Goal: Obtain resource: Download file/media

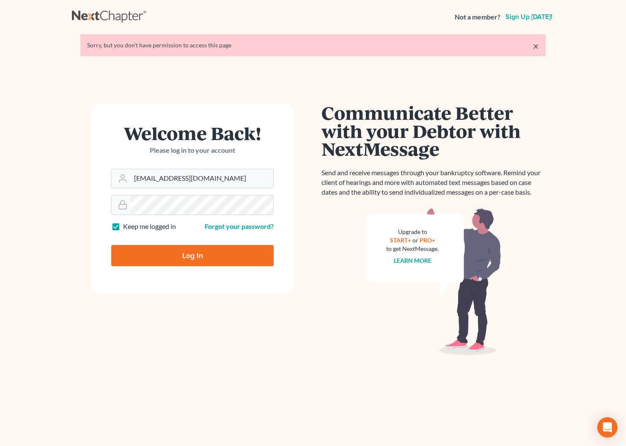
click at [191, 256] on input "Log In" at bounding box center [192, 255] width 162 height 21
type input "Thinking..."
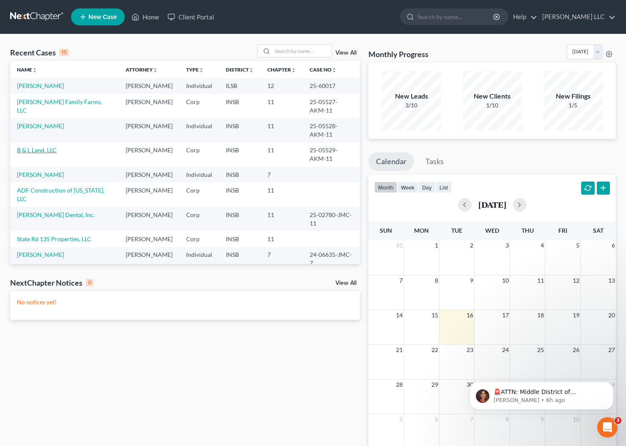
click at [40, 153] on link "B & L Land, LLC" at bounding box center [37, 149] width 40 height 7
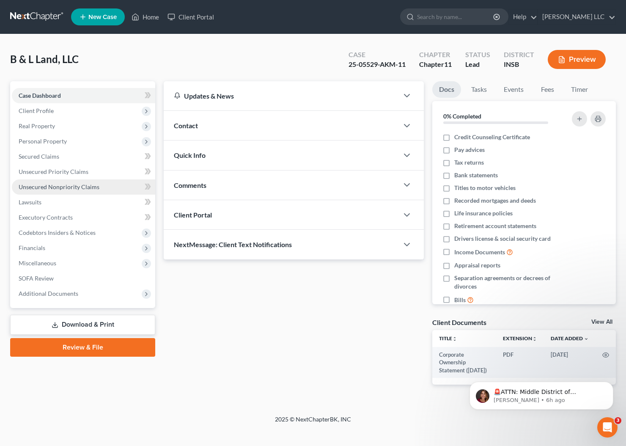
click at [44, 187] on span "Unsecured Nonpriority Claims" at bounding box center [59, 186] width 81 height 7
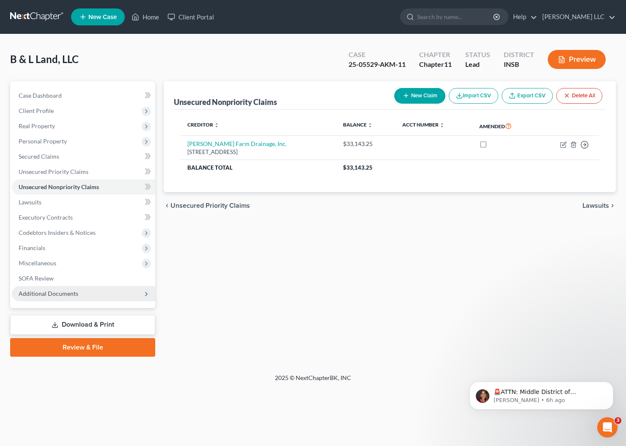
click at [63, 298] on span "Additional Documents" at bounding box center [83, 293] width 143 height 15
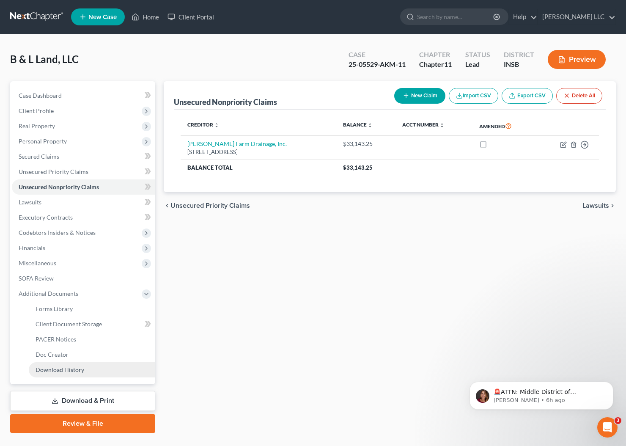
click at [80, 369] on span "Download History" at bounding box center [60, 369] width 49 height 7
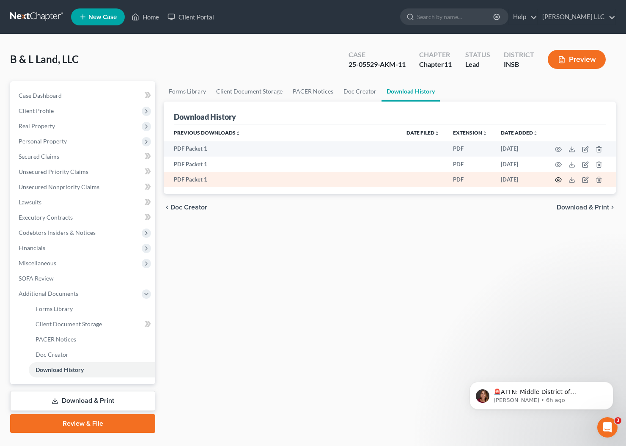
click at [557, 180] on circle "button" at bounding box center [558, 180] width 2 height 2
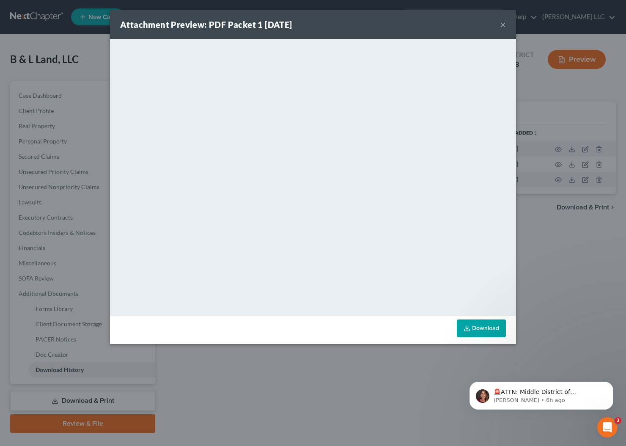
click at [503, 24] on button "×" at bounding box center [503, 24] width 6 height 10
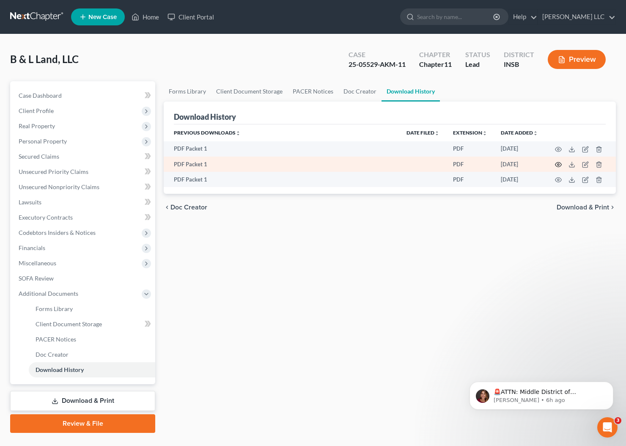
click at [560, 163] on icon "button" at bounding box center [558, 164] width 6 height 5
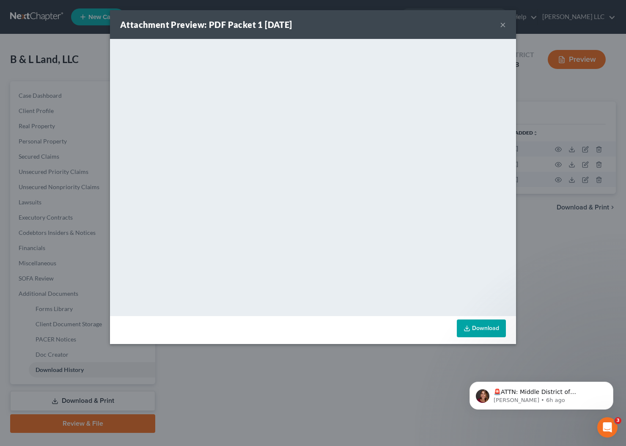
click at [503, 23] on button "×" at bounding box center [503, 24] width 6 height 10
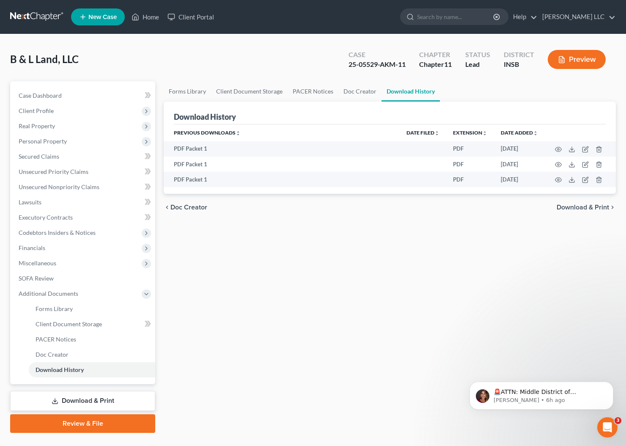
click at [98, 399] on link "Download & Print" at bounding box center [82, 401] width 145 height 20
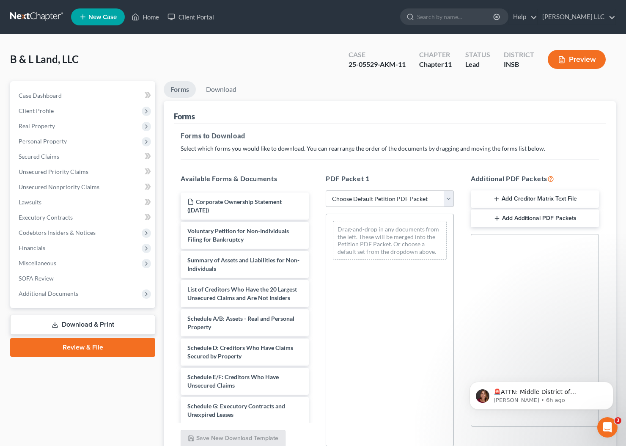
click at [497, 200] on icon "button" at bounding box center [496, 198] width 7 height 7
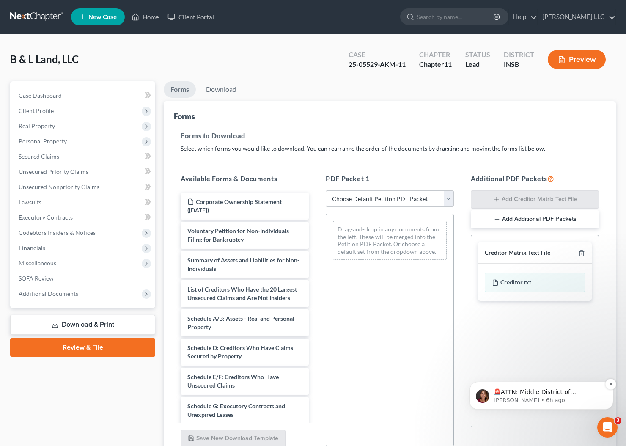
scroll to position [76, 0]
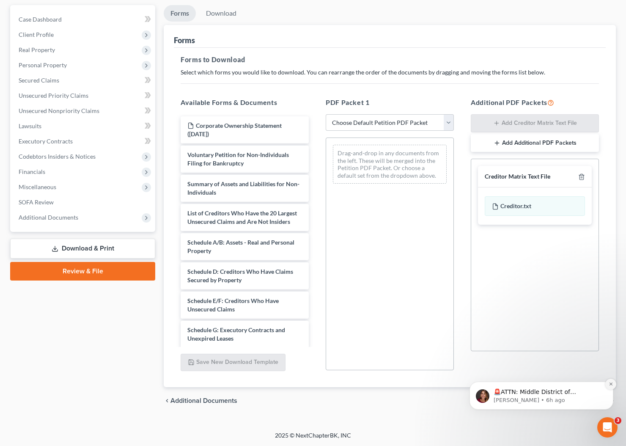
click at [612, 384] on icon "Dismiss notification" at bounding box center [610, 383] width 5 height 5
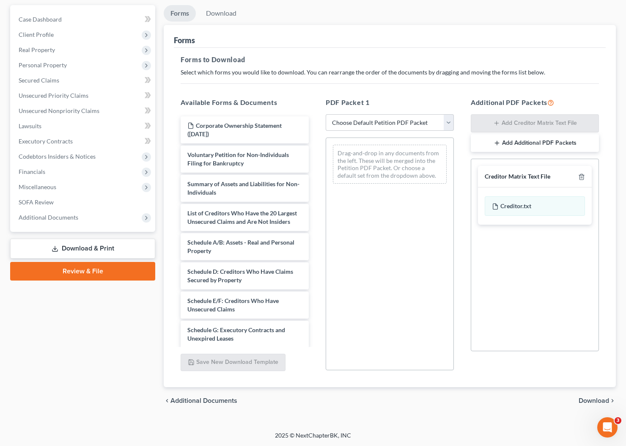
click at [595, 400] on span "Download" at bounding box center [593, 400] width 30 height 7
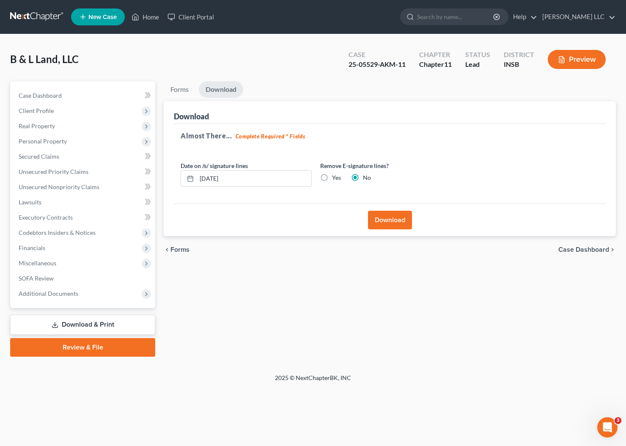
click at [332, 177] on label "Yes" at bounding box center [336, 177] width 9 height 8
click at [335, 177] on input "Yes" at bounding box center [337, 175] width 5 height 5
radio input "true"
radio input "false"
drag, startPoint x: 399, startPoint y: 217, endPoint x: 393, endPoint y: 229, distance: 12.7
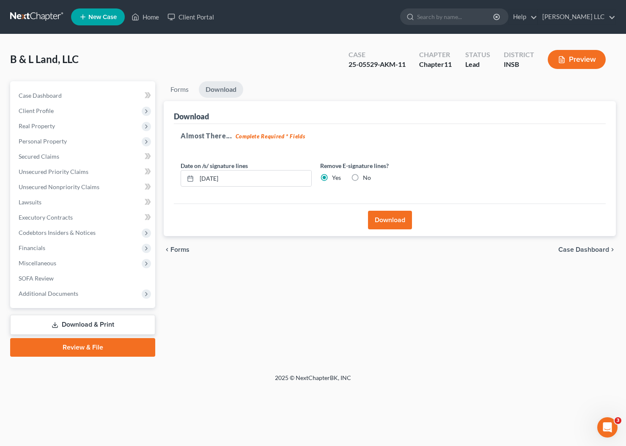
click at [399, 217] on button "Download" at bounding box center [390, 220] width 44 height 19
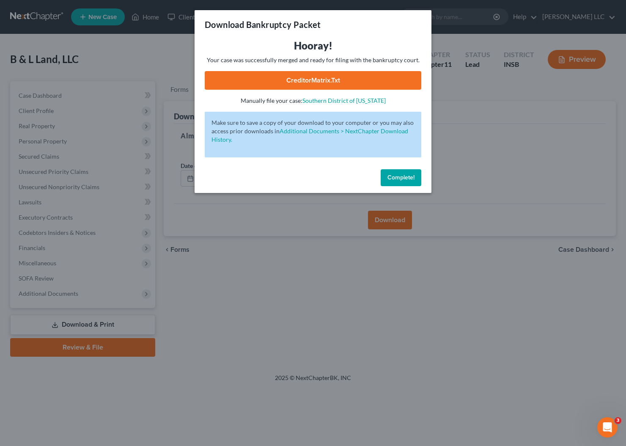
click at [306, 81] on link "CreditorMatrix.txt" at bounding box center [313, 80] width 216 height 19
click at [315, 79] on link "CreditorMatrix.txt" at bounding box center [313, 80] width 216 height 19
